Goal: Information Seeking & Learning: Learn about a topic

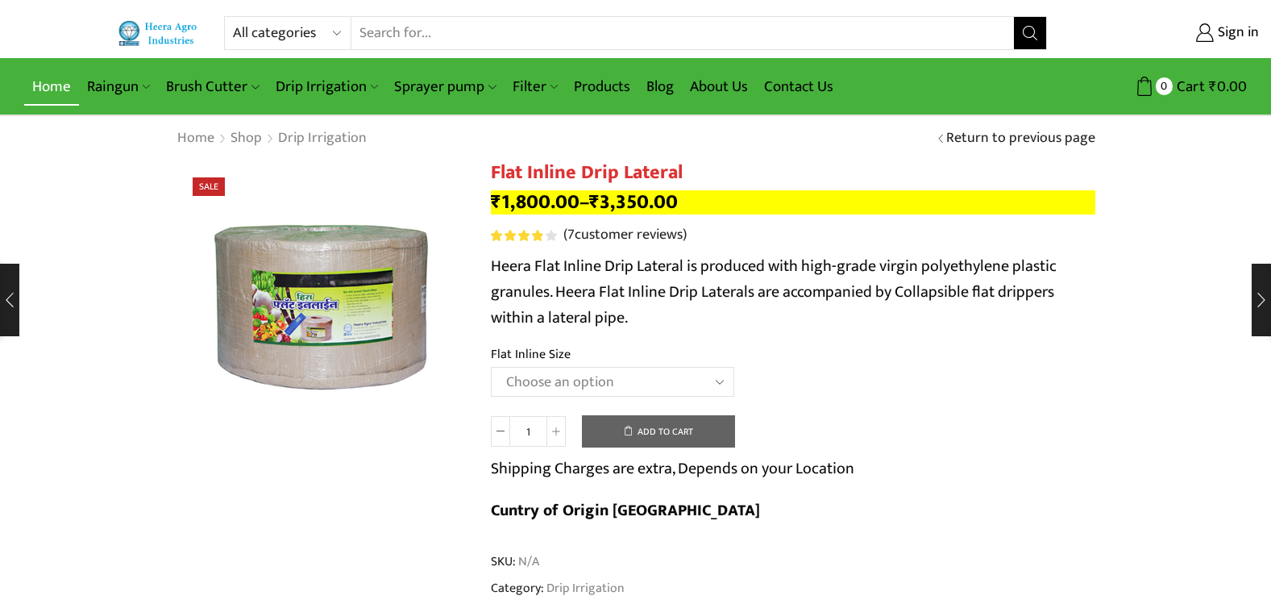
click at [61, 84] on link "Home" at bounding box center [51, 87] width 55 height 38
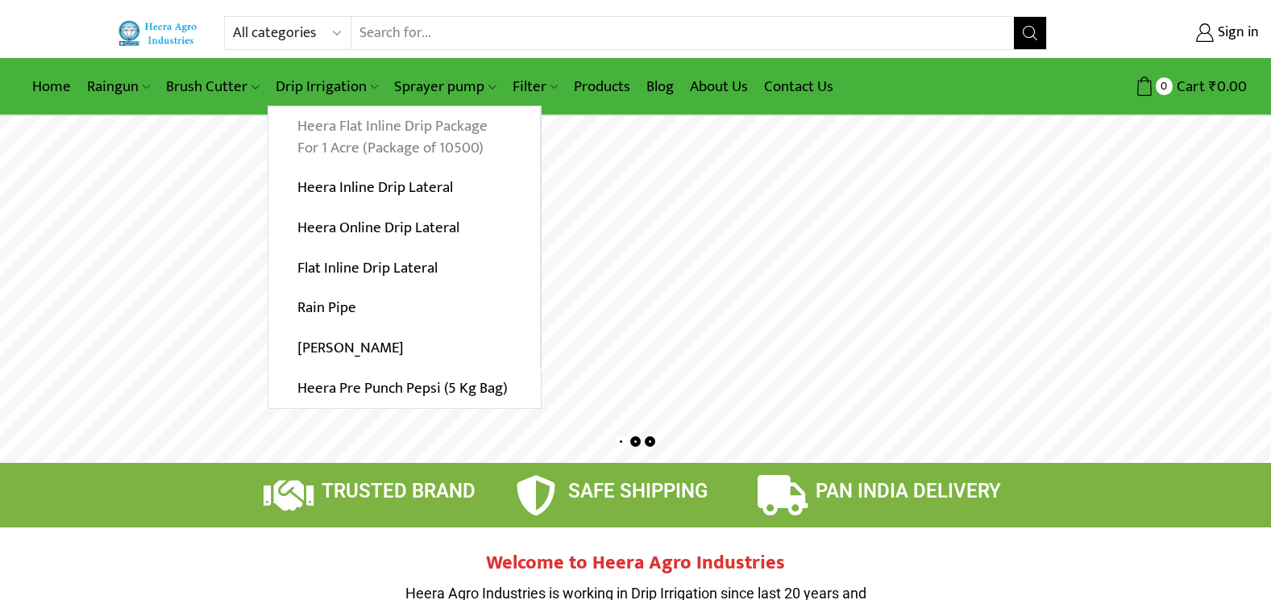
click at [338, 136] on link "Heera Flat Inline Drip Package For 1 Acre (Package of 10500)" at bounding box center [404, 137] width 272 height 62
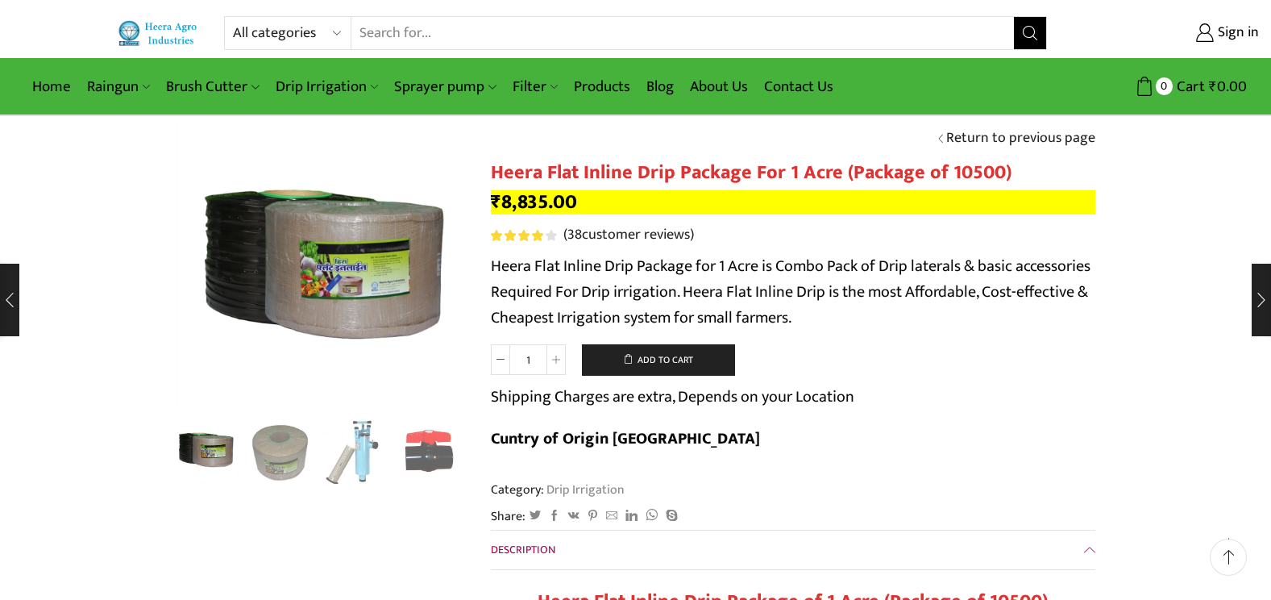
scroll to position [81, 0]
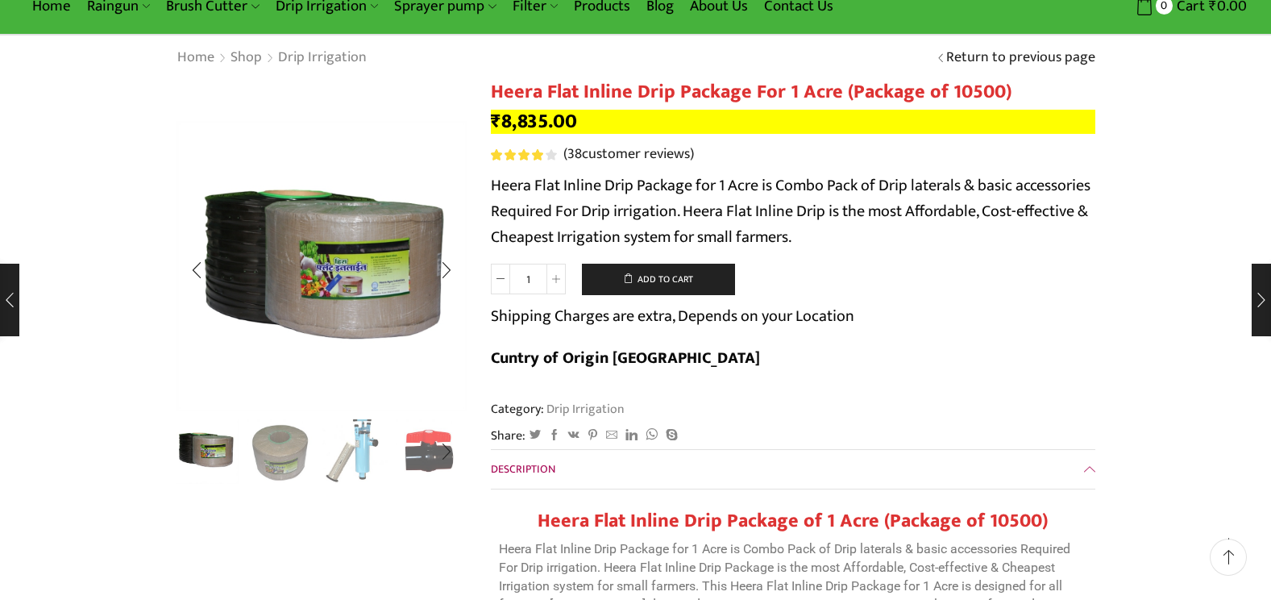
click at [371, 459] on img "3 / 10" at bounding box center [355, 450] width 67 height 67
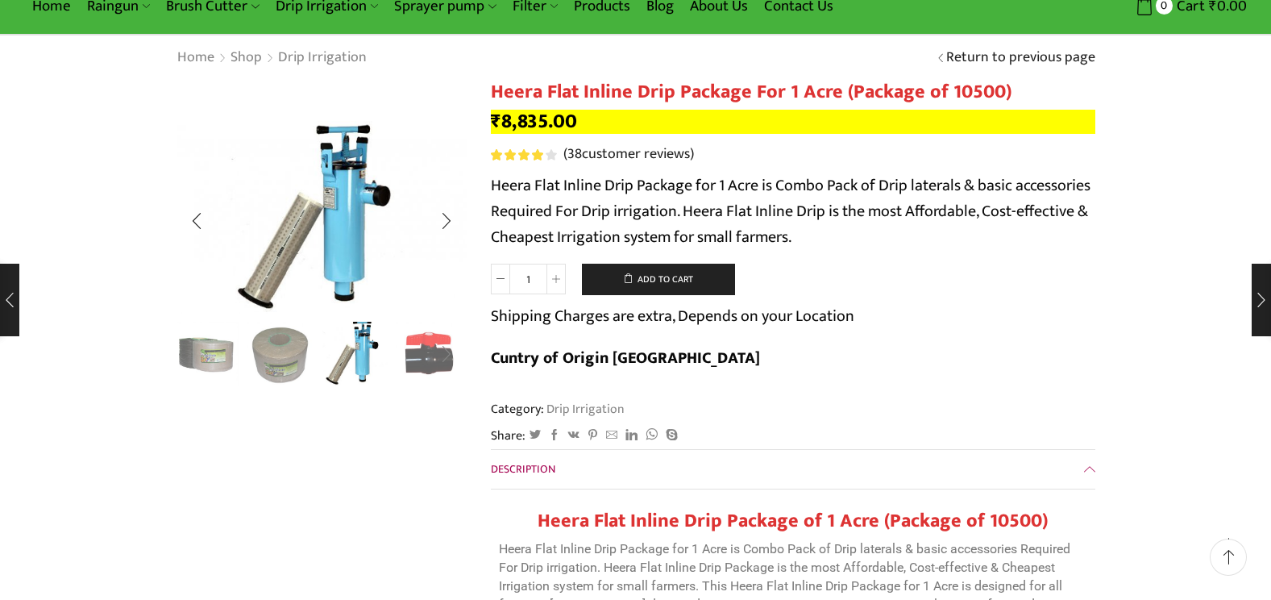
click at [427, 352] on div "Next slide" at bounding box center [446, 354] width 40 height 40
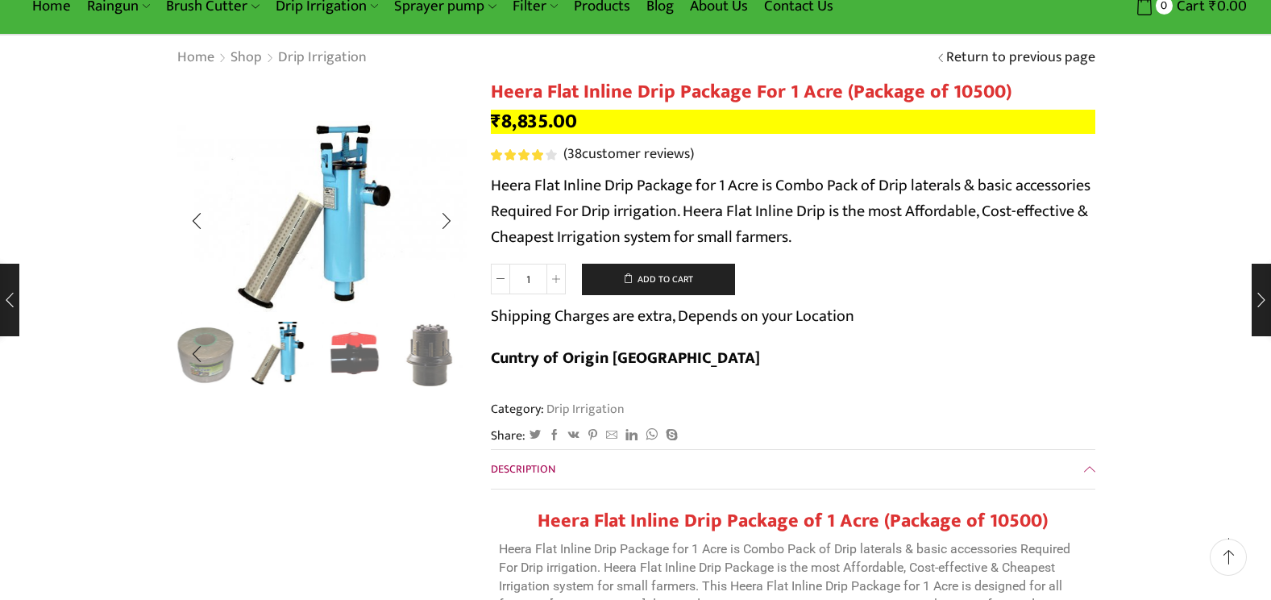
click at [427, 352] on div "Next slide" at bounding box center [446, 354] width 40 height 40
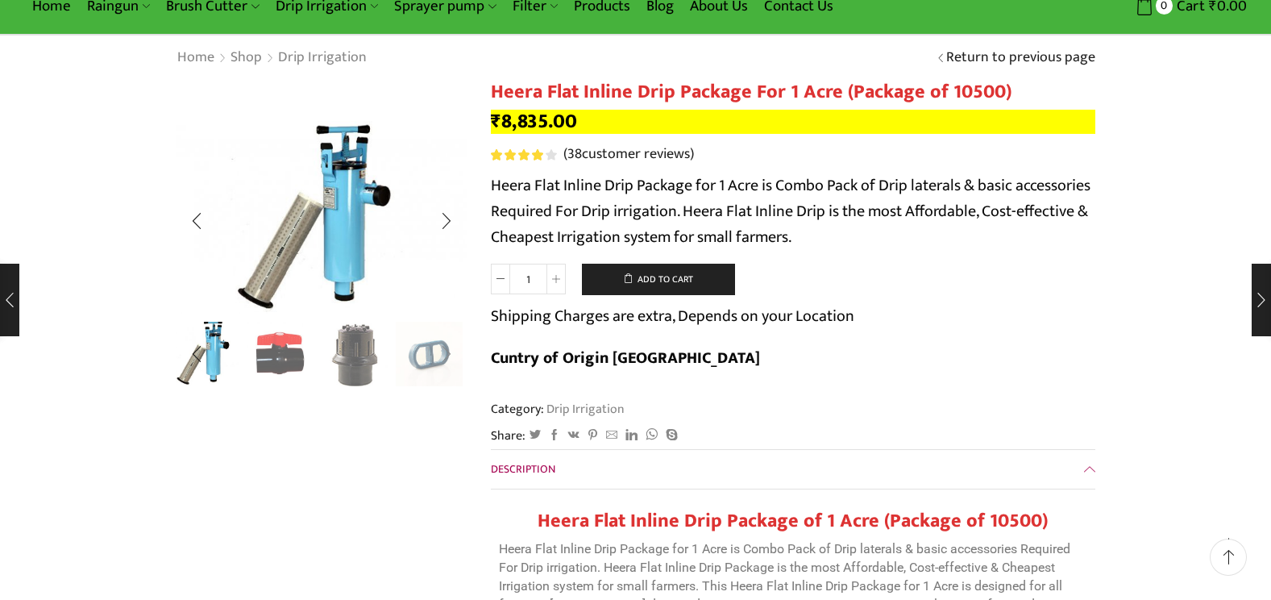
click at [427, 352] on div "Next slide" at bounding box center [446, 354] width 40 height 40
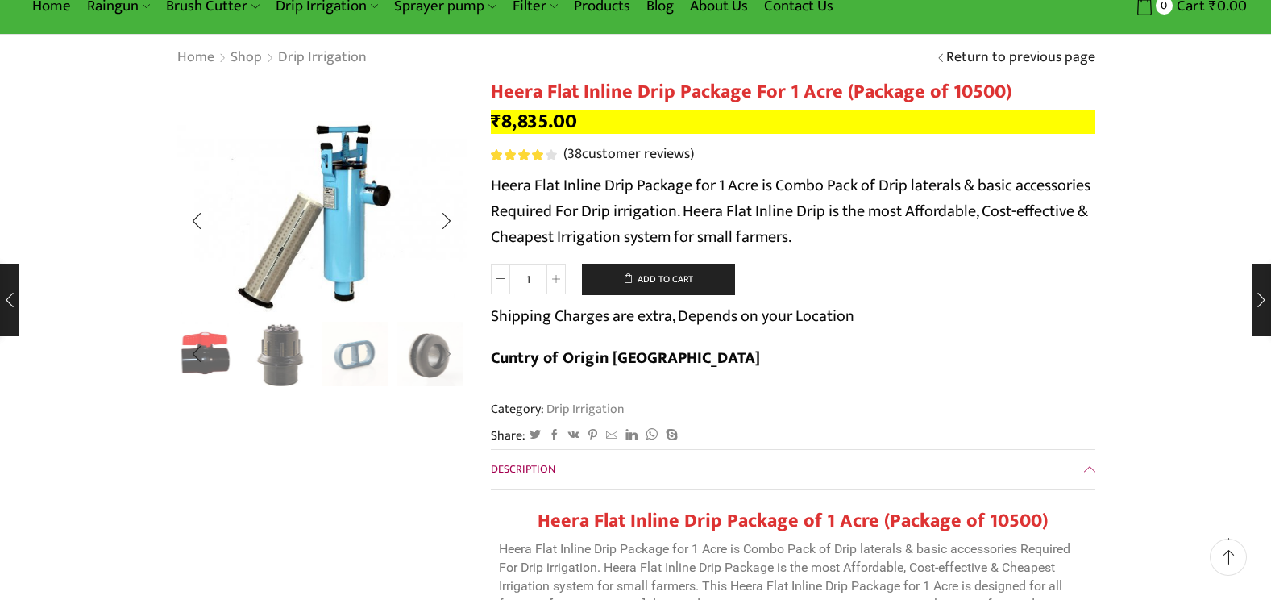
click at [427, 352] on div "Next slide" at bounding box center [446, 354] width 40 height 40
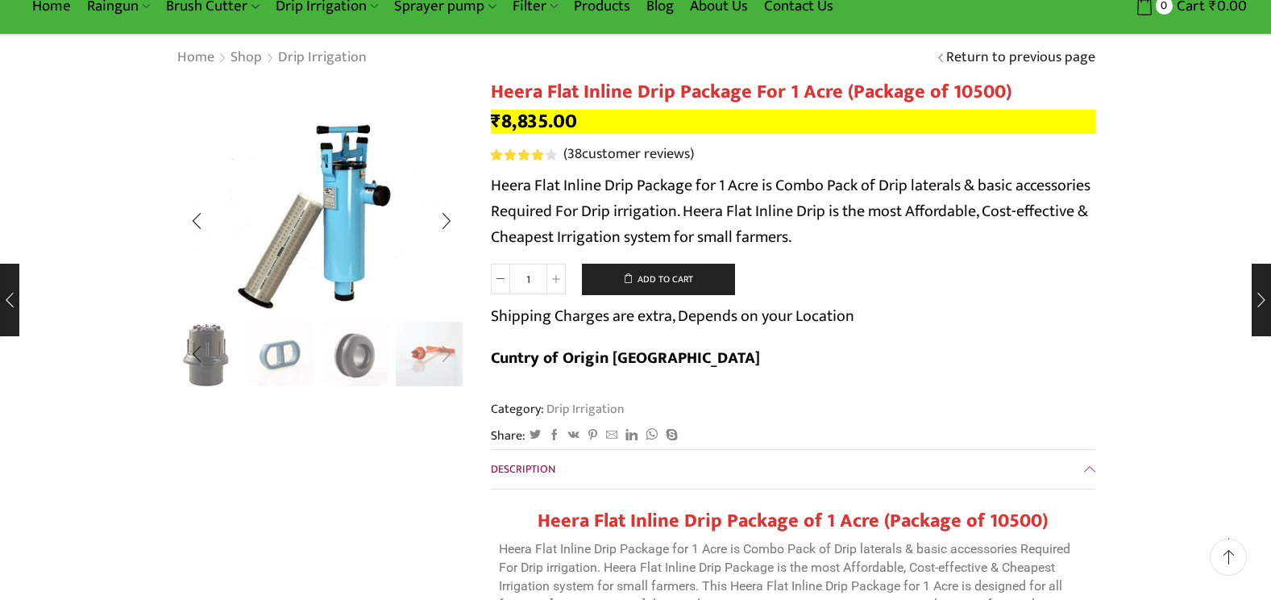
click at [427, 352] on div "Next slide" at bounding box center [446, 354] width 40 height 40
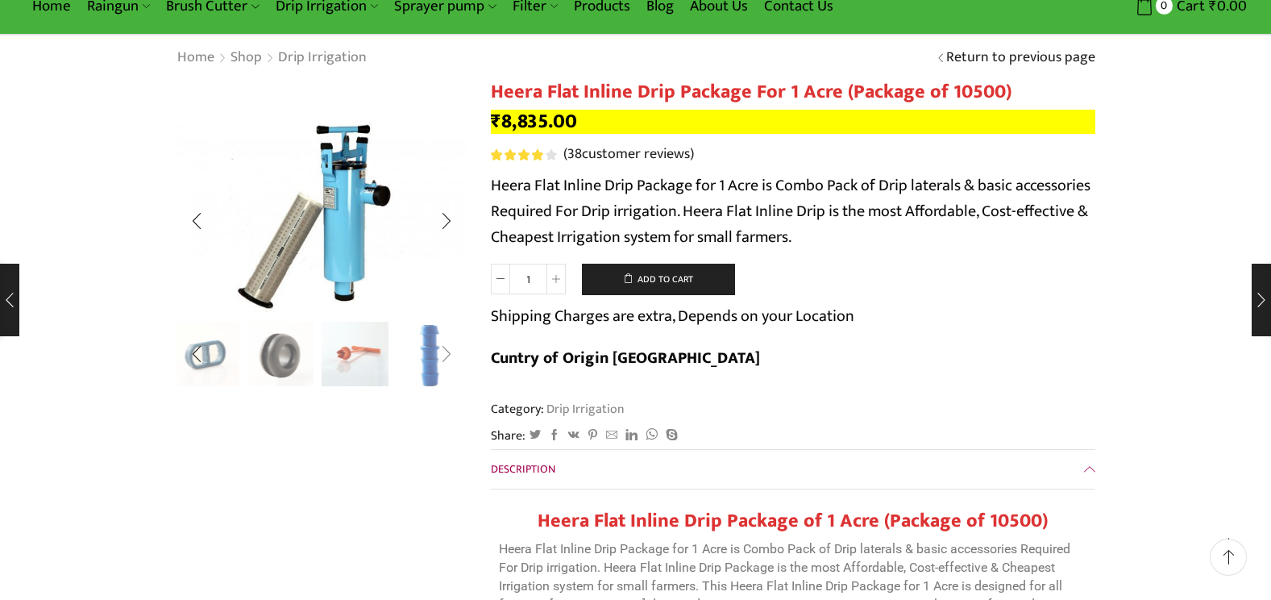
click at [427, 352] on div "Next slide" at bounding box center [446, 354] width 40 height 40
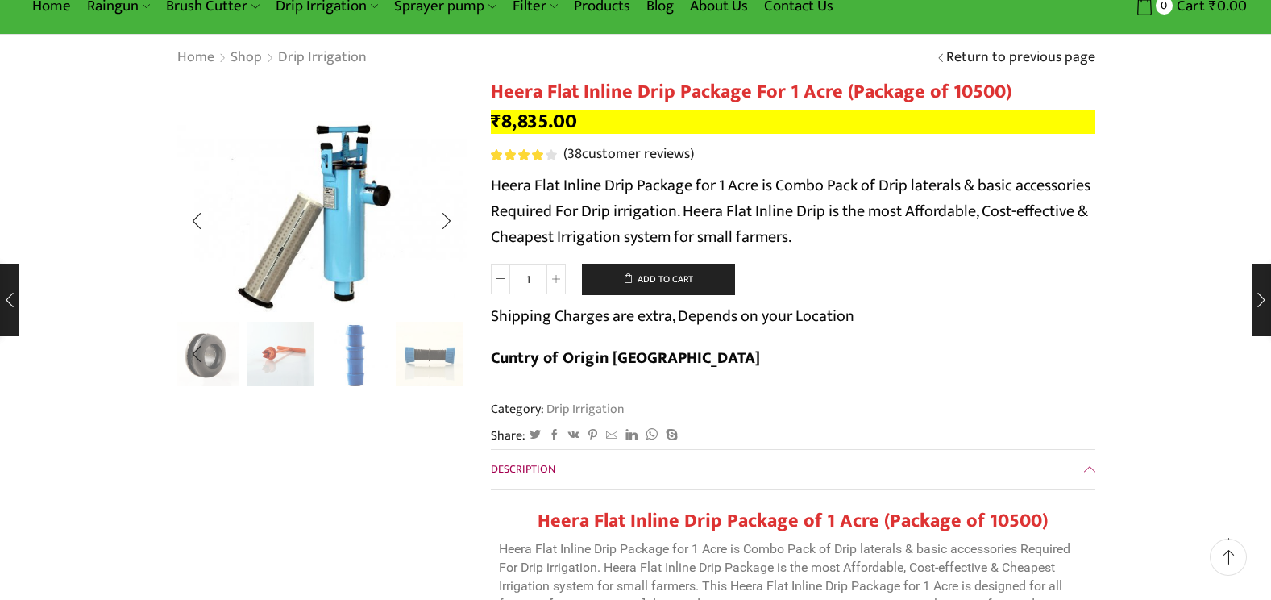
click at [427, 352] on img "10 / 10" at bounding box center [429, 355] width 67 height 67
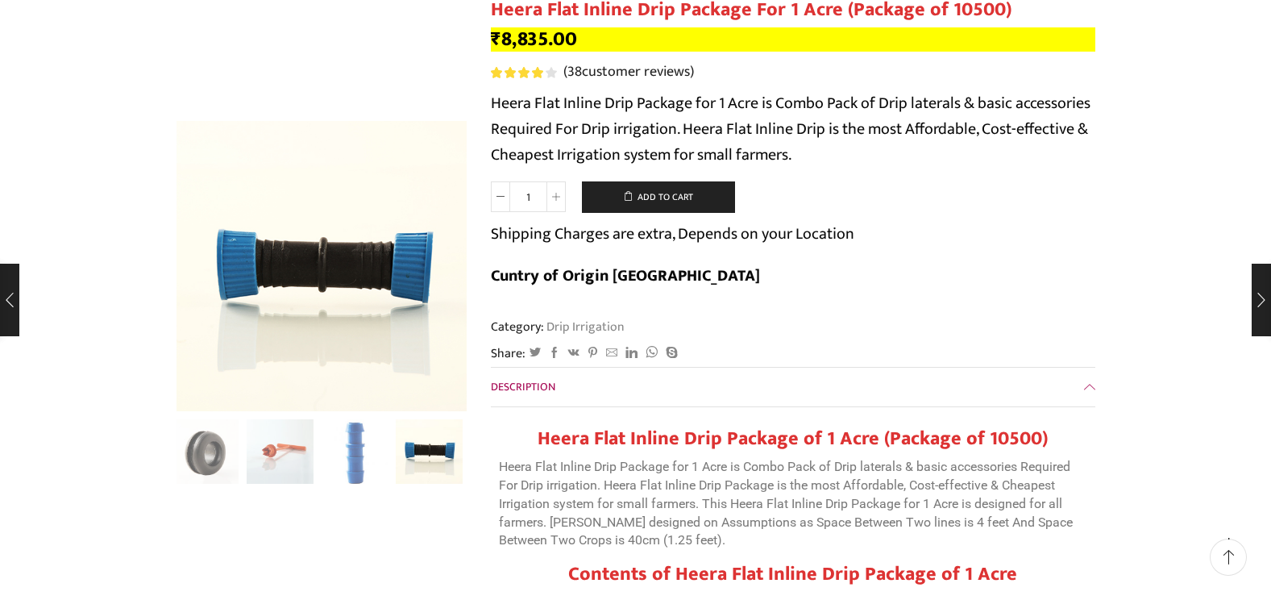
scroll to position [0, 0]
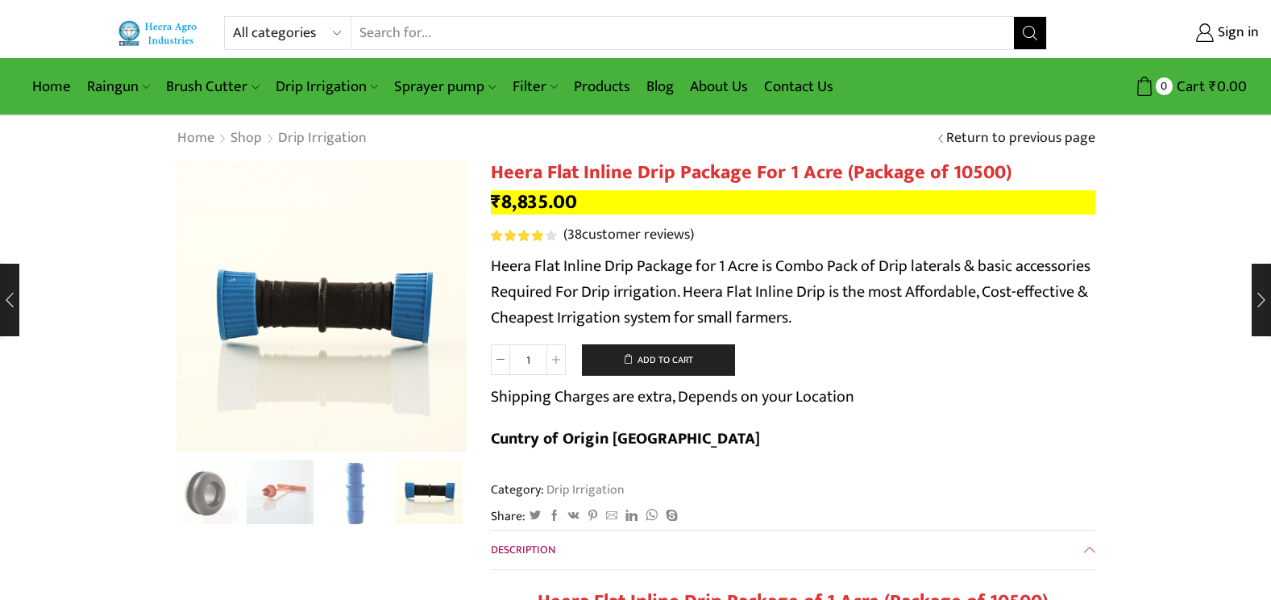
click at [164, 37] on img at bounding box center [158, 33] width 81 height 27
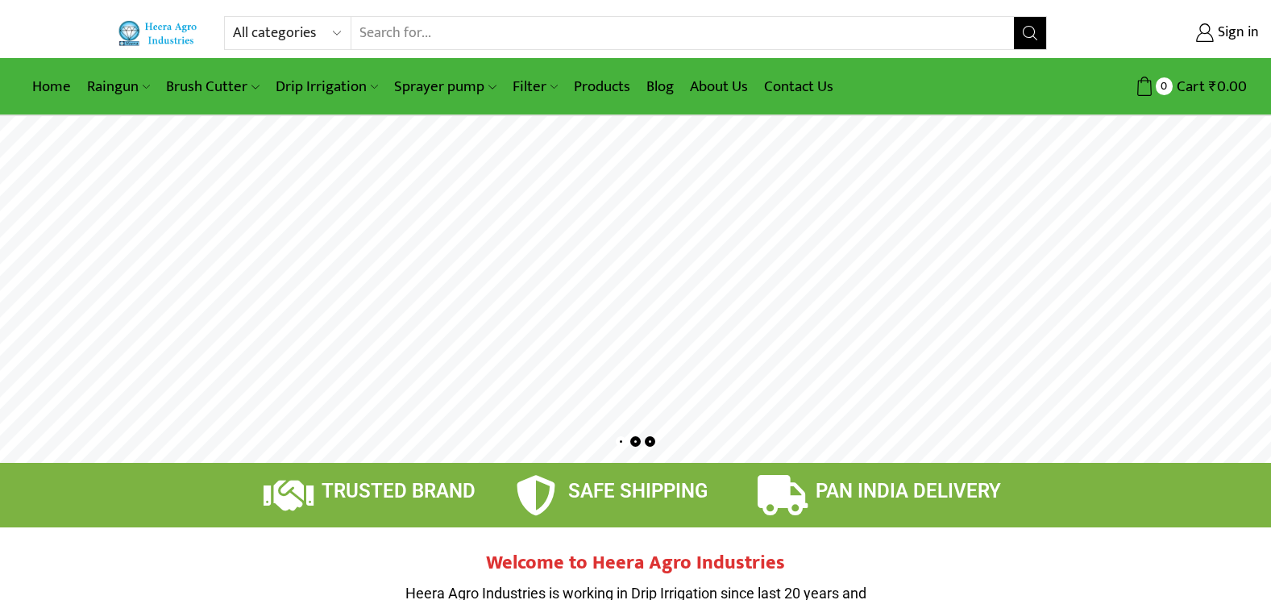
click at [570, 289] on rs-layer at bounding box center [635, 289] width 1271 height 347
click at [605, 87] on link "Products" at bounding box center [602, 87] width 73 height 38
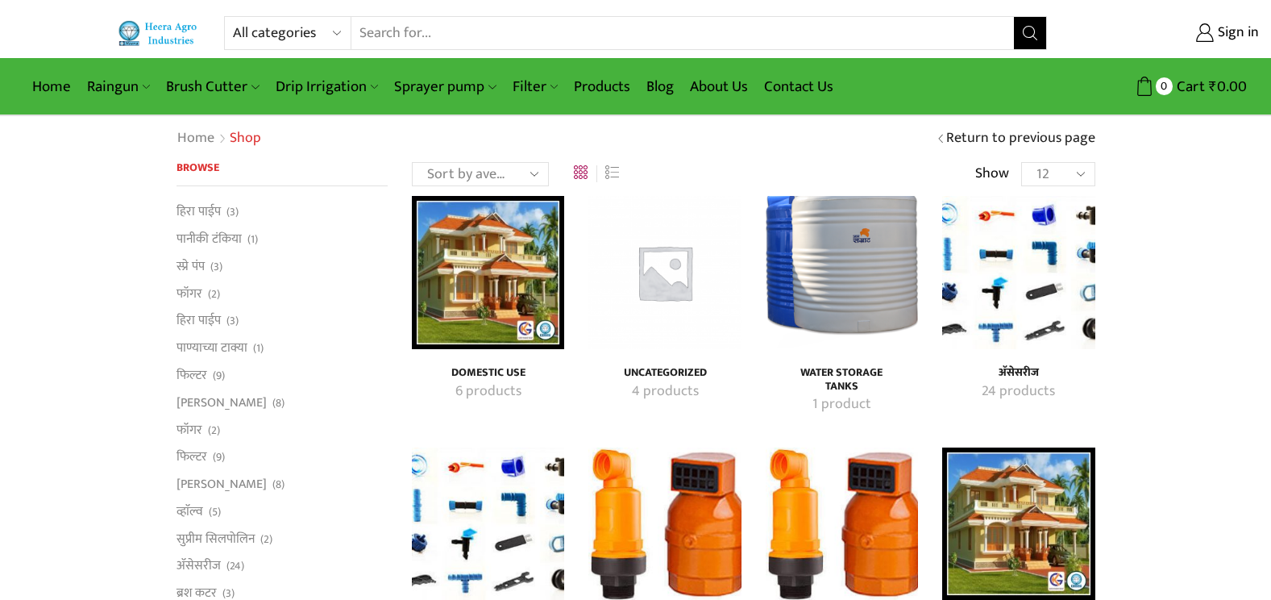
click at [848, 269] on img "Visit product category Water Storage Tanks" at bounding box center [842, 272] width 152 height 152
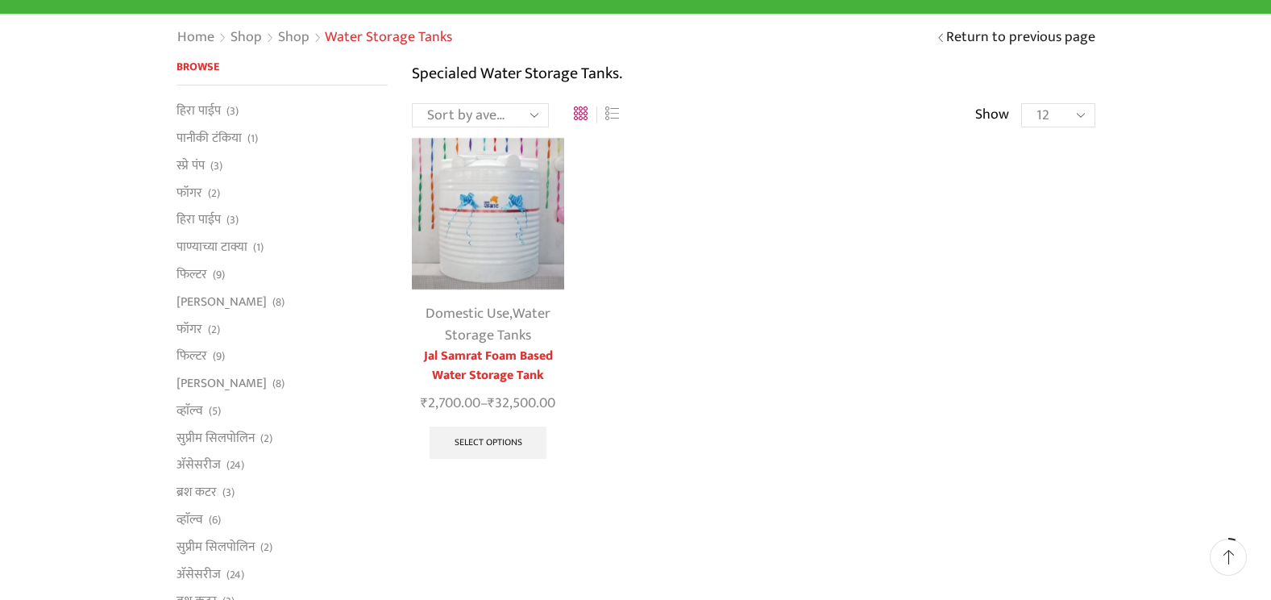
scroll to position [81, 0]
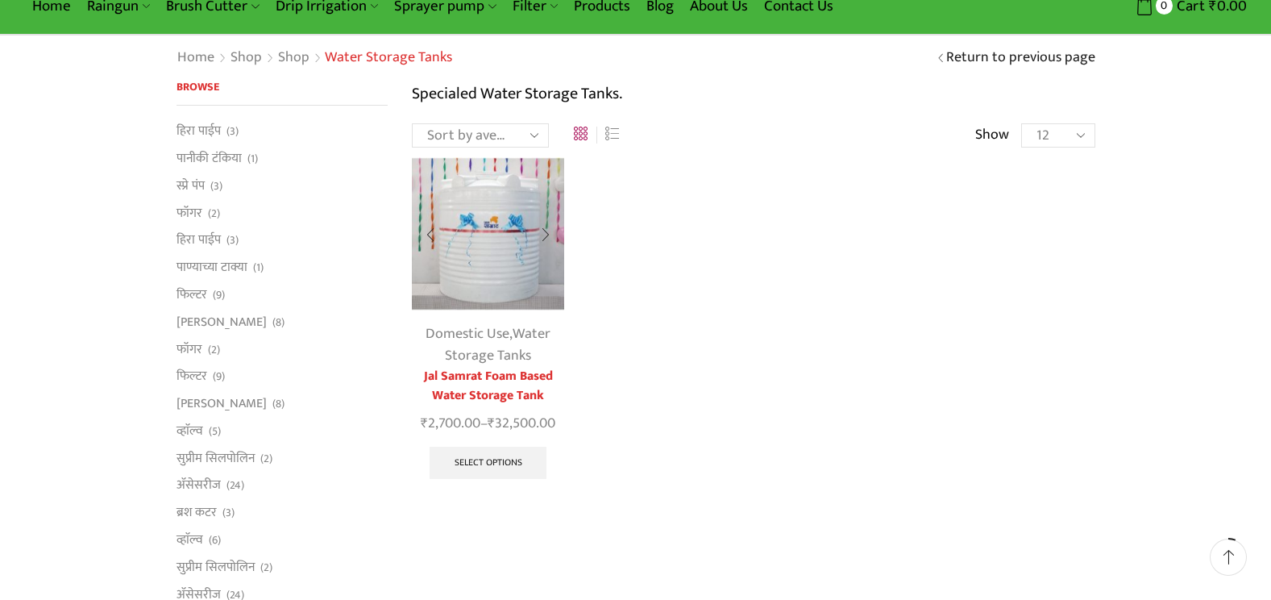
click at [502, 283] on img at bounding box center [488, 233] width 152 height 152
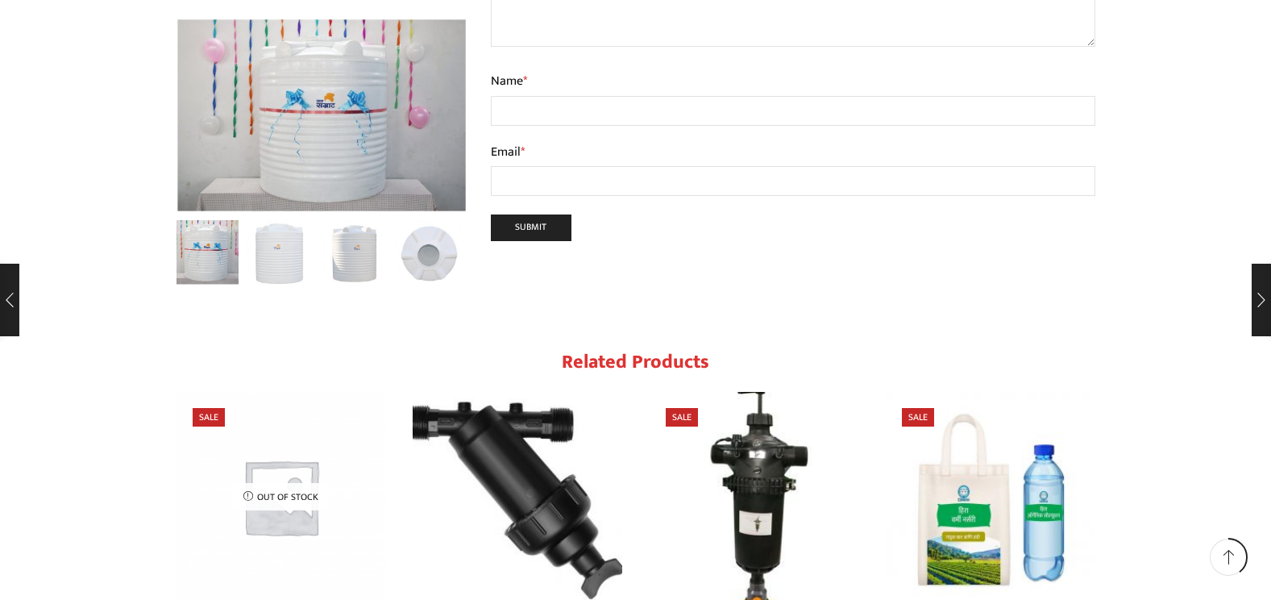
scroll to position [1612, 0]
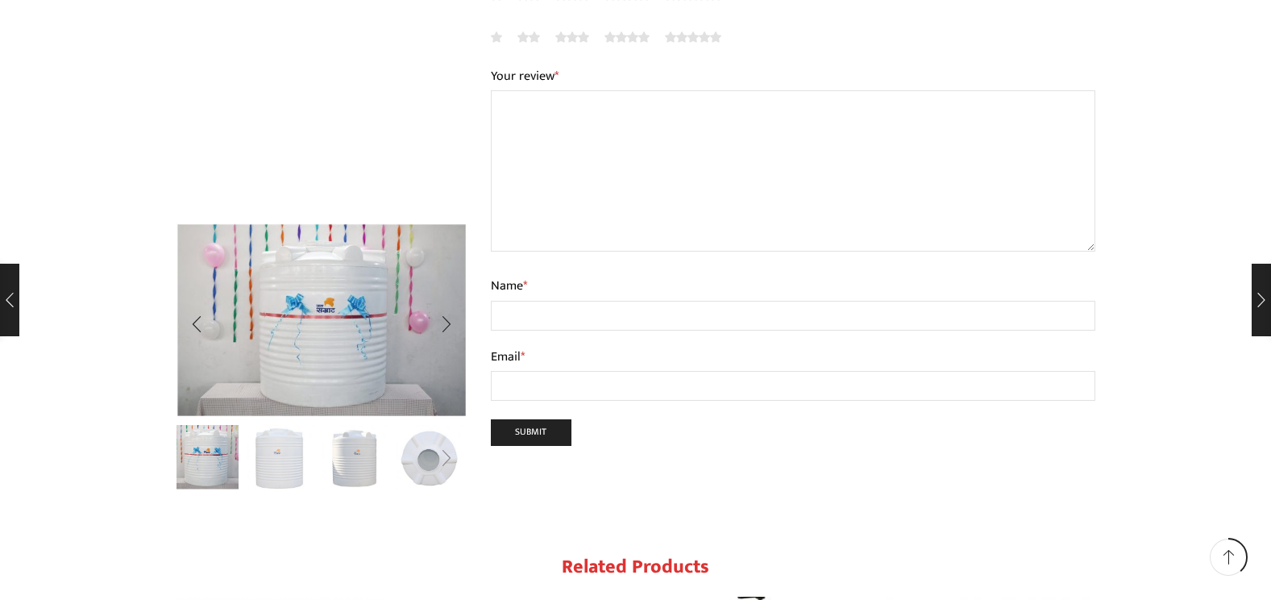
click at [426, 438] on div "Next slide" at bounding box center [446, 458] width 40 height 40
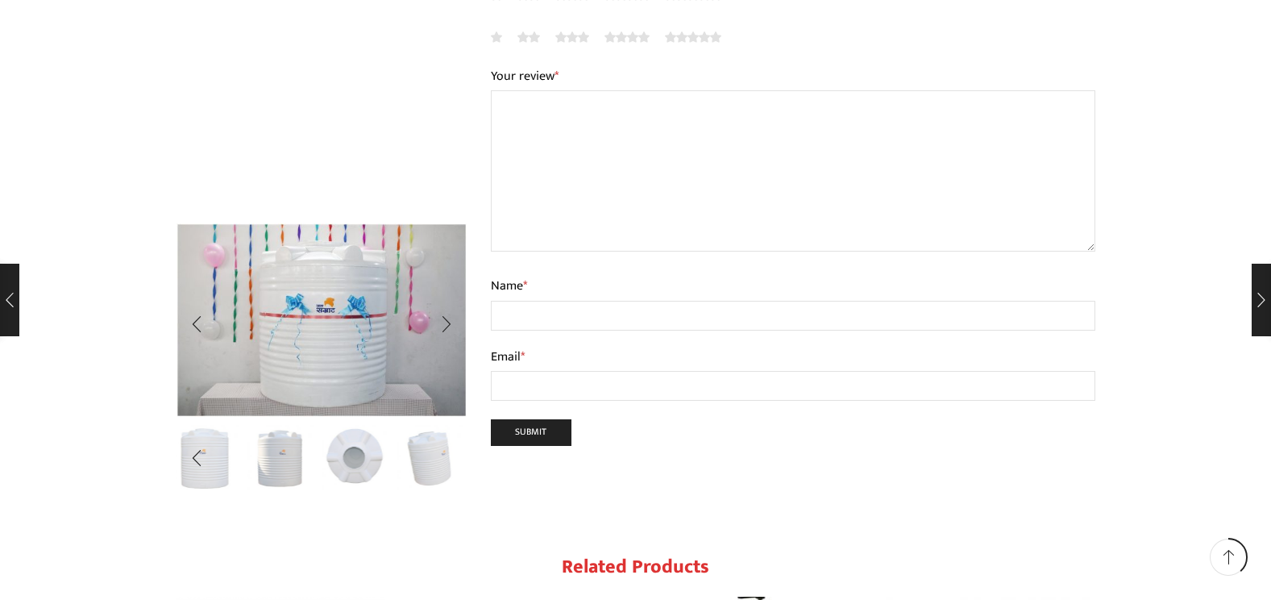
click at [342, 422] on img "4 / 5" at bounding box center [355, 455] width 67 height 67
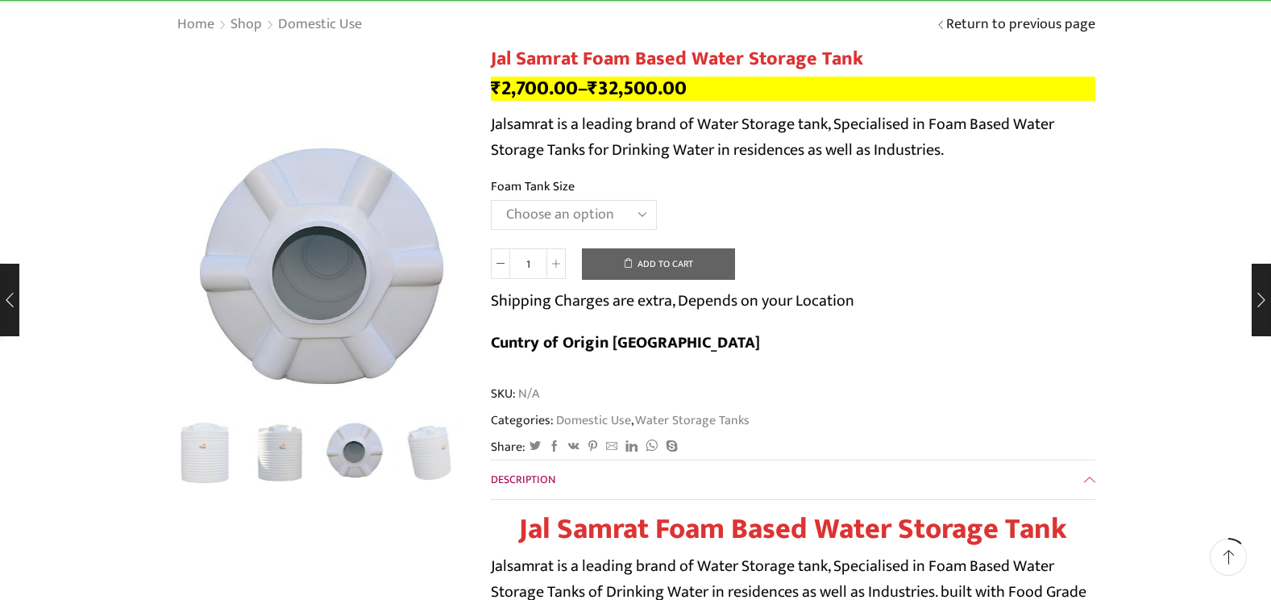
scroll to position [0, 0]
